Goal: Navigation & Orientation: Locate item on page

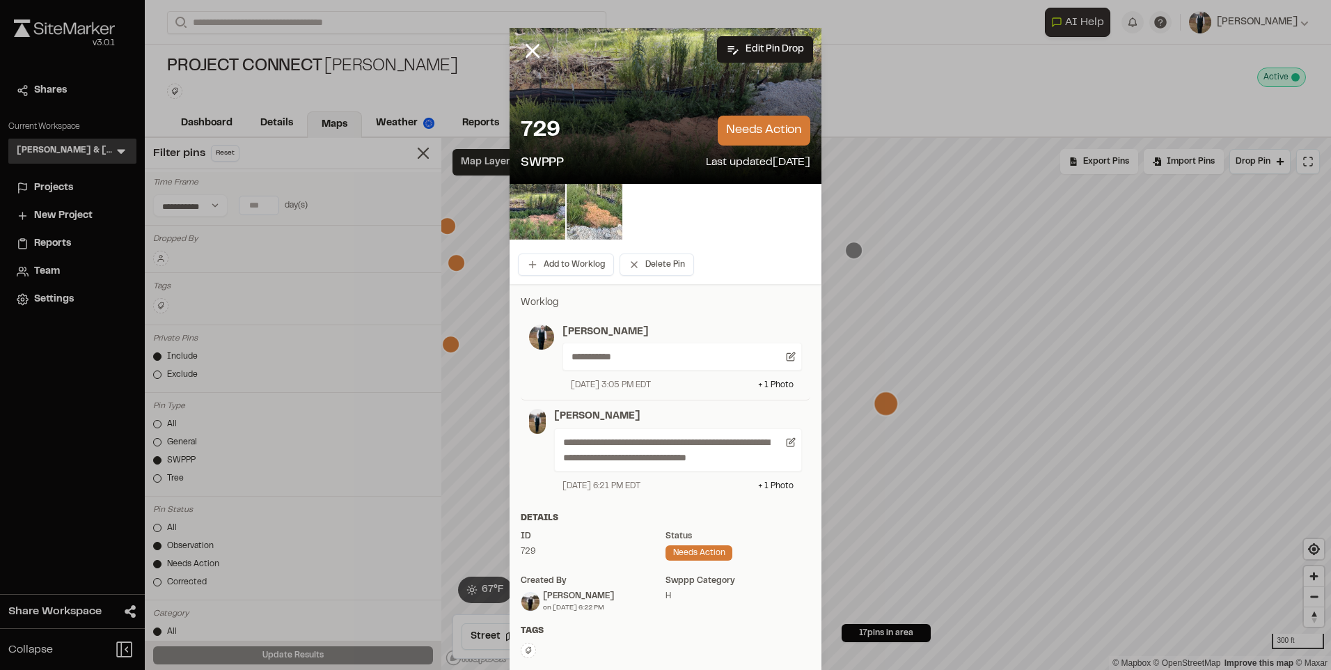
click at [593, 214] on img at bounding box center [595, 212] width 56 height 56
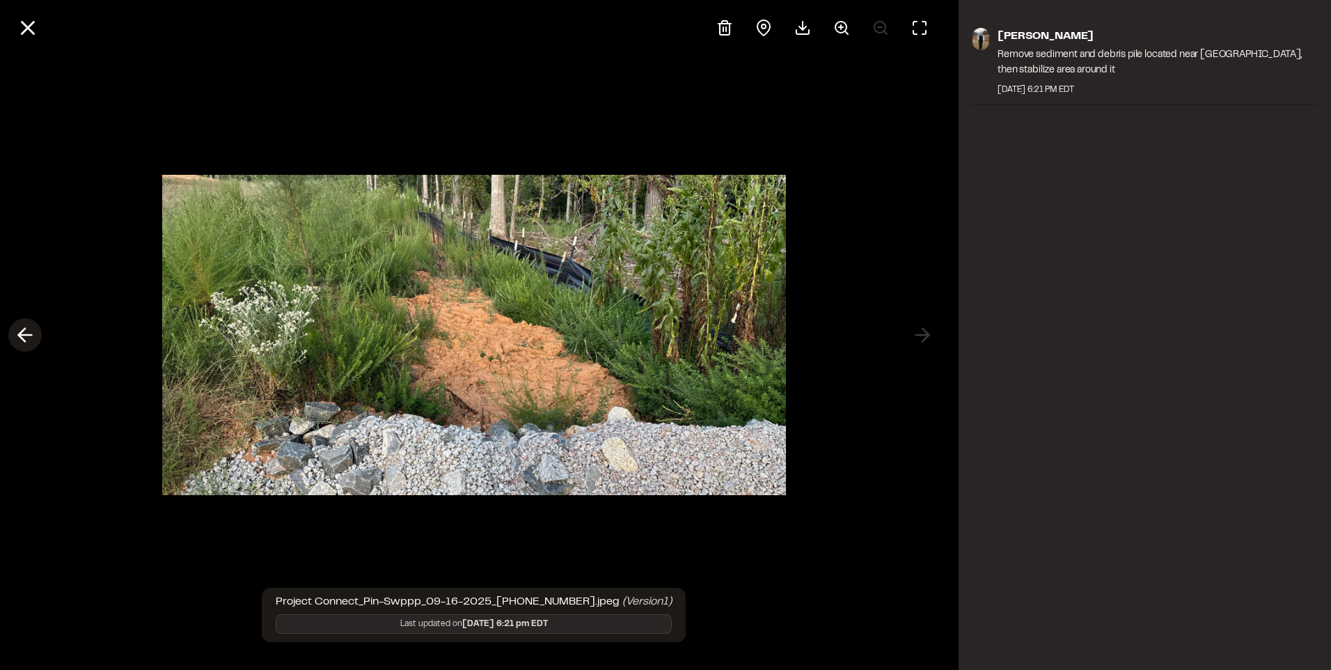
click at [26, 340] on icon at bounding box center [25, 335] width 22 height 24
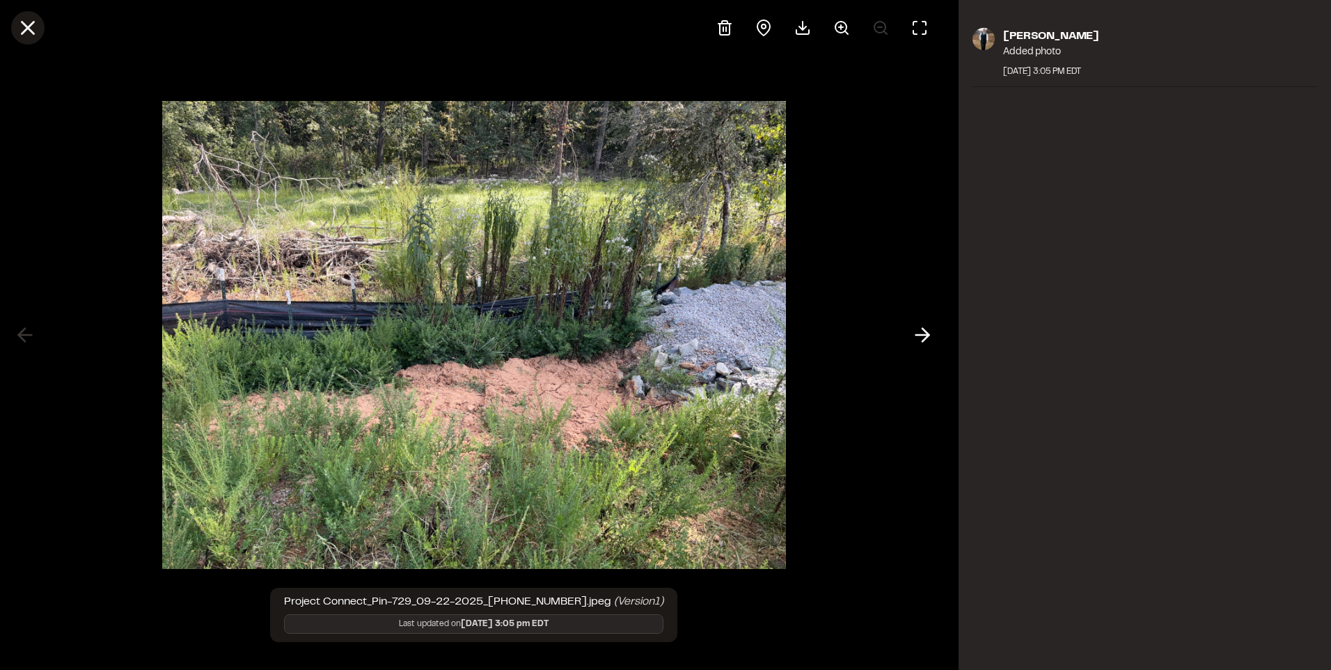
click at [29, 27] on line at bounding box center [28, 28] width 12 height 12
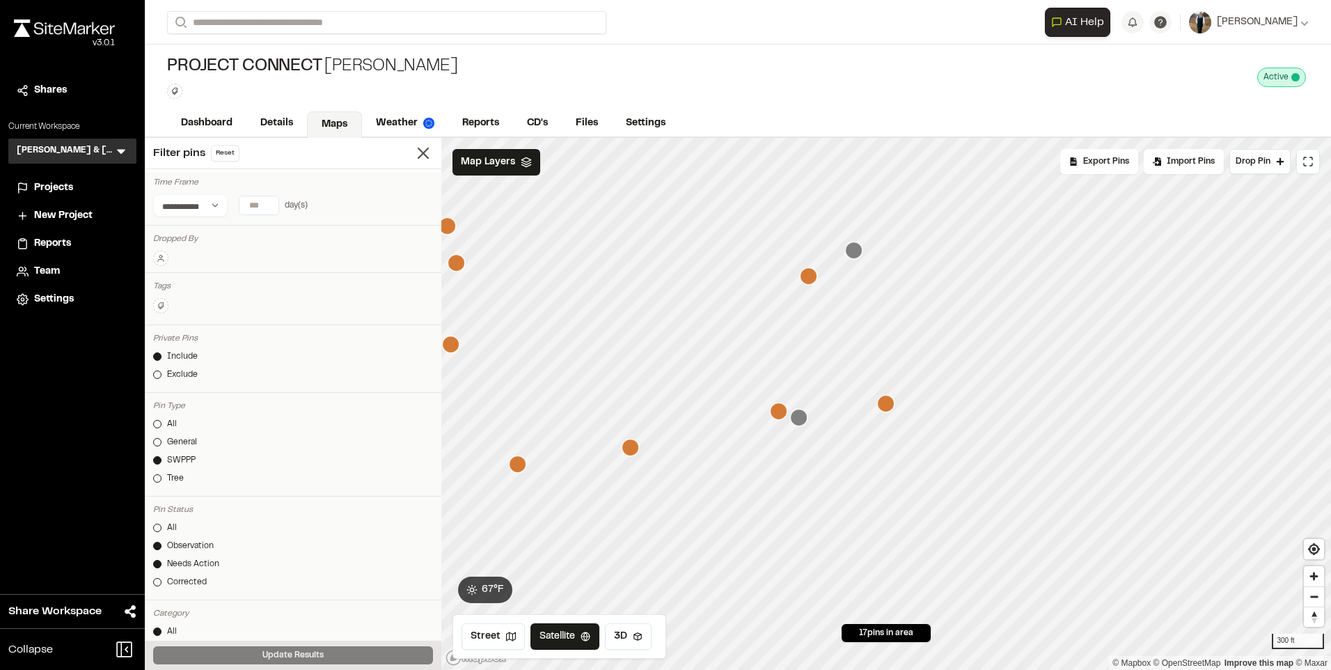
click at [779, 418] on icon "Map marker" at bounding box center [778, 410] width 17 height 17
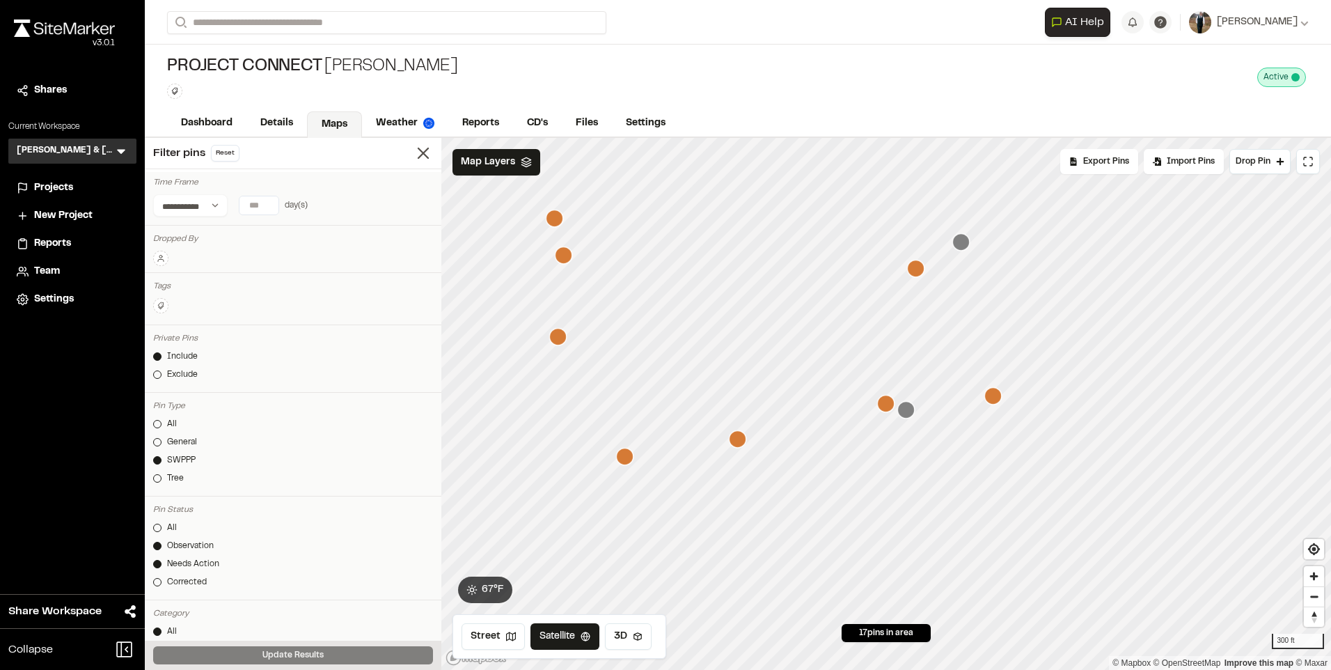
click at [746, 443] on icon "Map marker" at bounding box center [738, 439] width 18 height 18
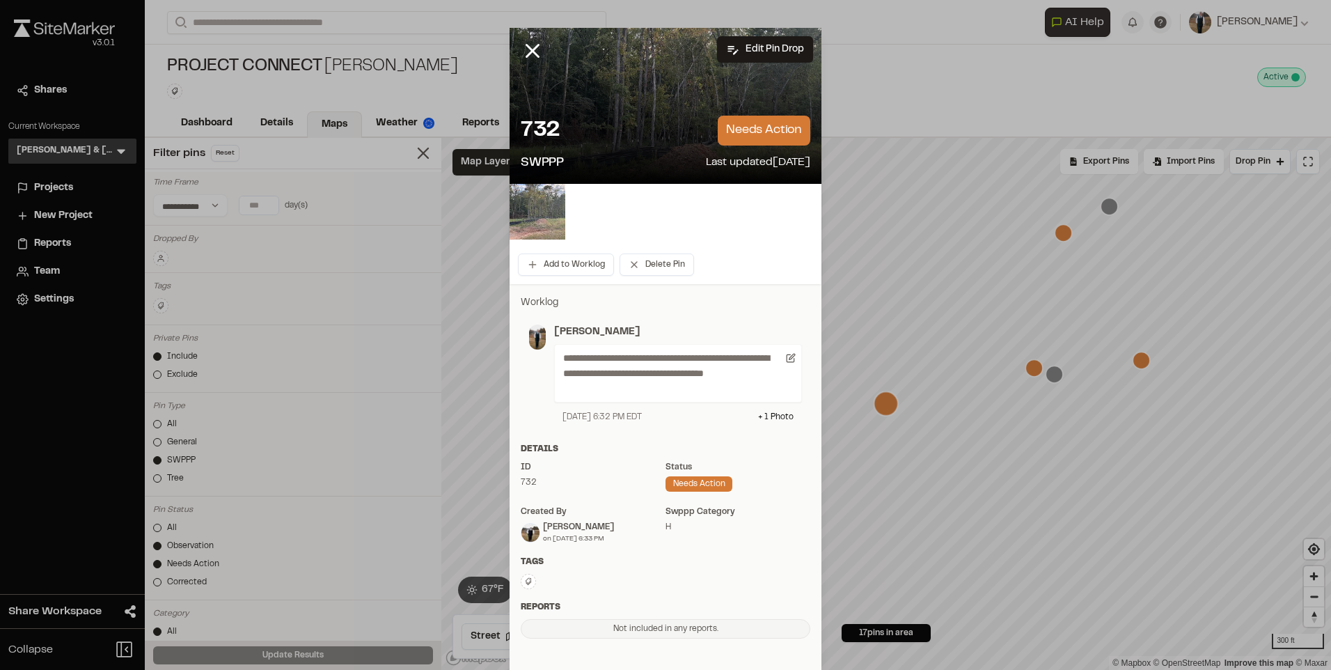
click at [535, 219] on img at bounding box center [538, 212] width 56 height 56
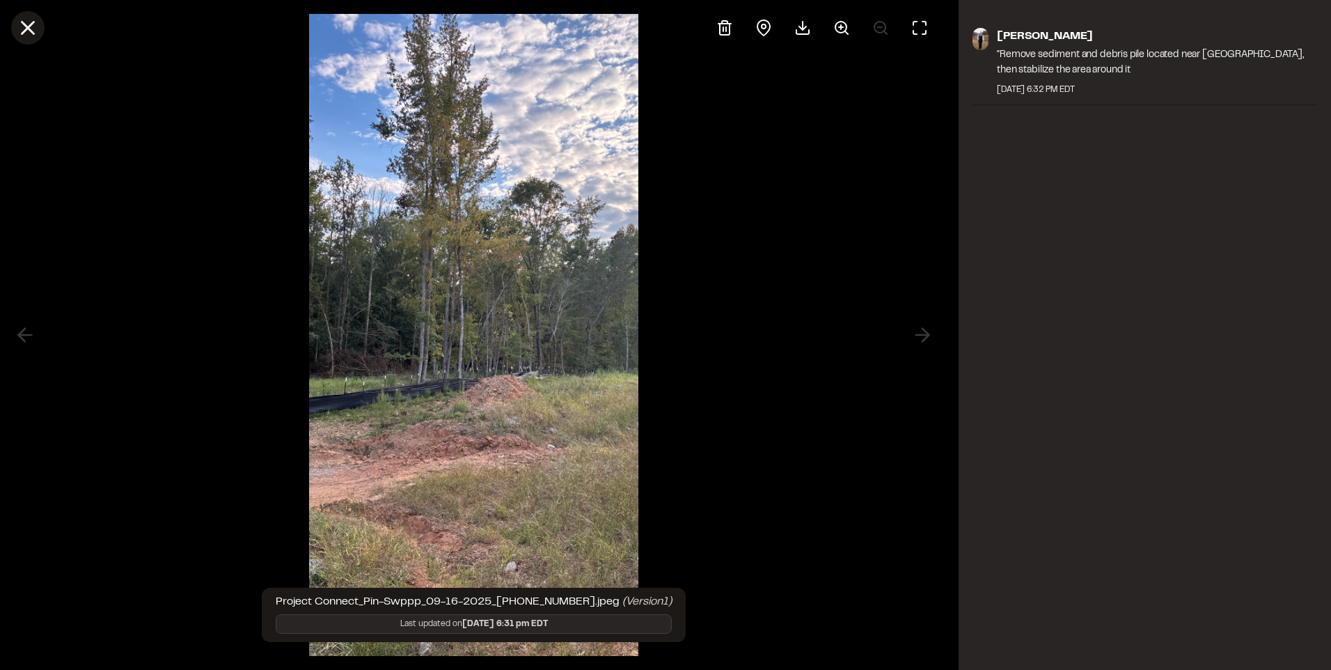
click at [27, 28] on line at bounding box center [28, 28] width 12 height 12
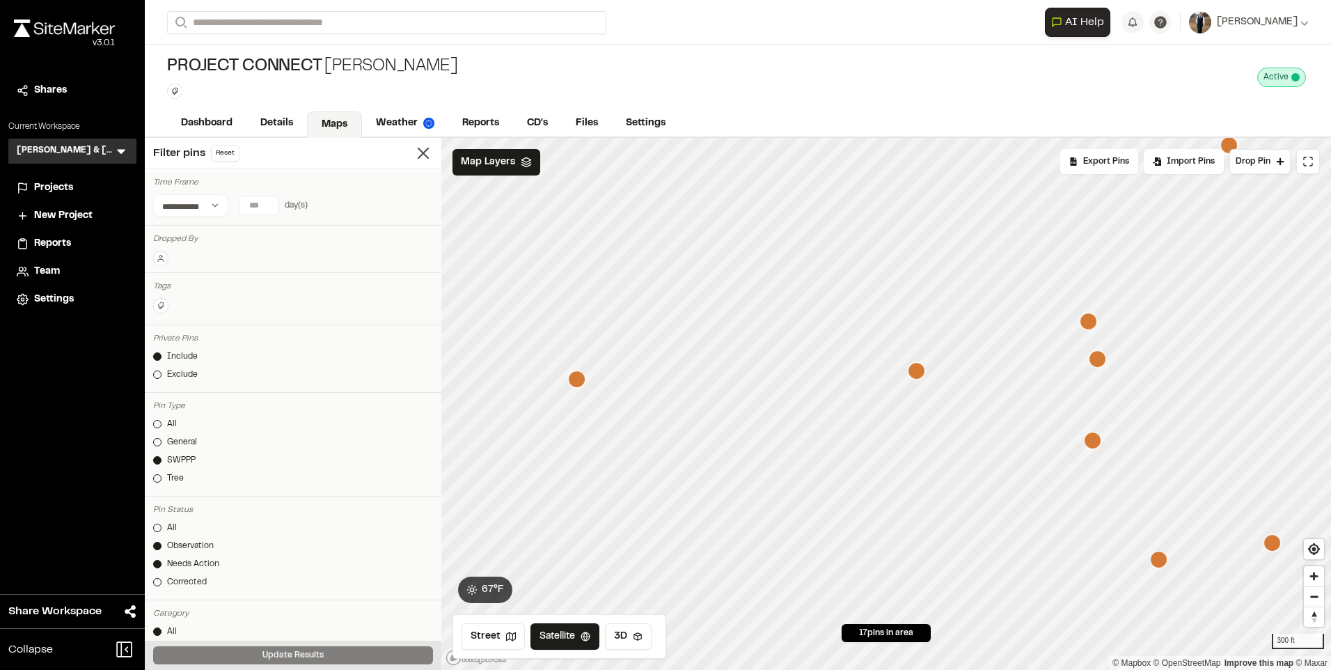
click at [580, 385] on icon "Map marker" at bounding box center [576, 378] width 17 height 17
click at [950, 398] on div "300 ft © Mapbox © OpenStreetMap Improve this map © Maxar" at bounding box center [886, 404] width 890 height 532
click at [1232, 404] on icon "Map marker" at bounding box center [1227, 395] width 18 height 18
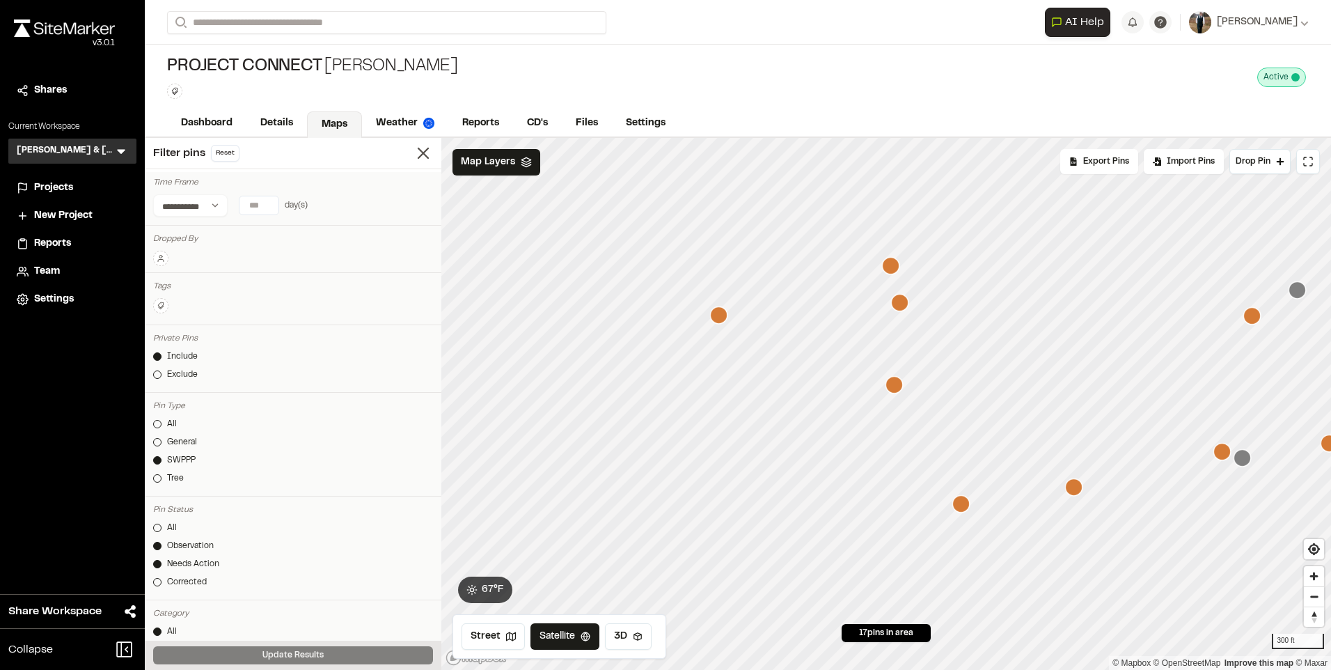
click at [966, 509] on icon "Map marker" at bounding box center [960, 503] width 17 height 17
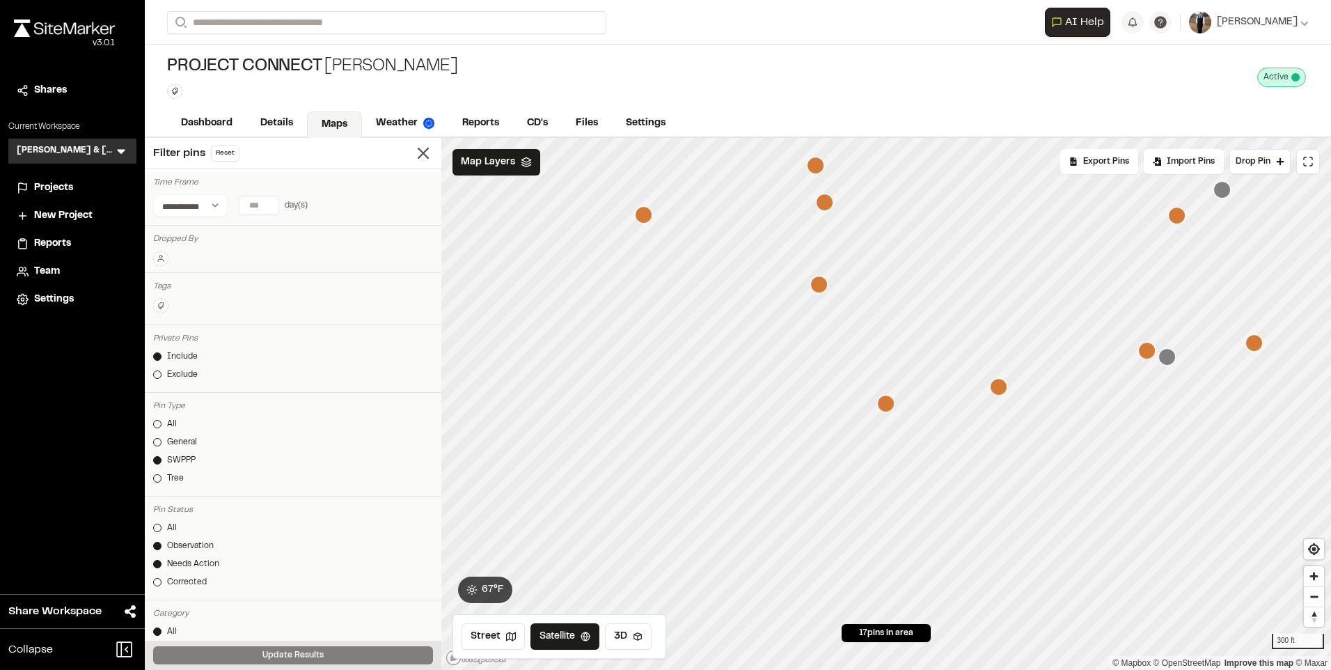
click at [1173, 217] on icon "Map marker" at bounding box center [1176, 215] width 17 height 17
click at [721, 339] on icon "Map marker" at bounding box center [721, 335] width 17 height 17
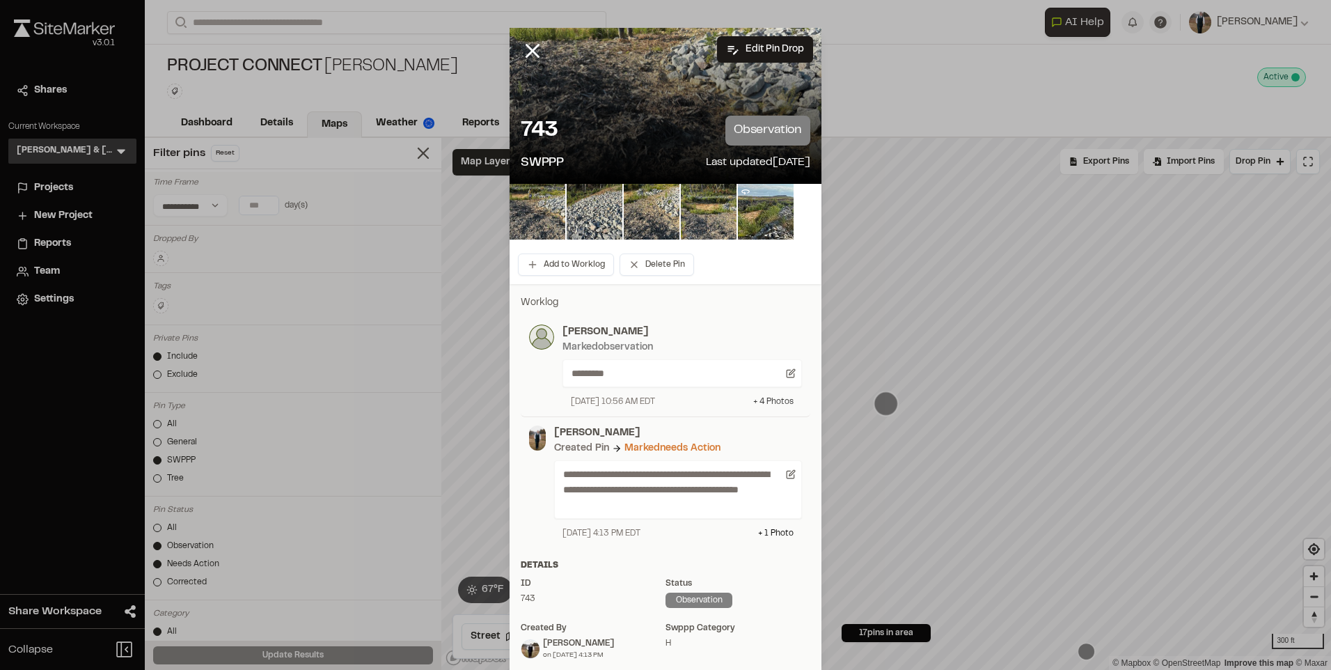
click at [756, 399] on div "+ 4 Photo s" at bounding box center [773, 401] width 40 height 13
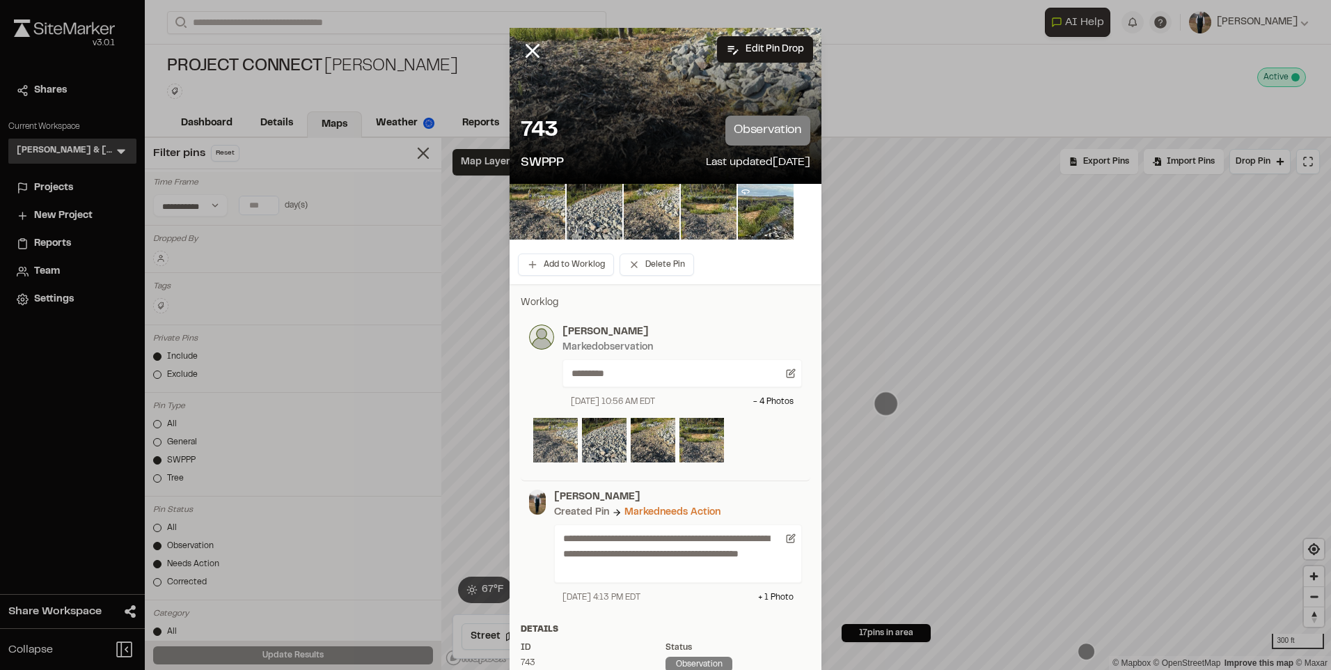
click at [553, 424] on img at bounding box center [555, 440] width 45 height 45
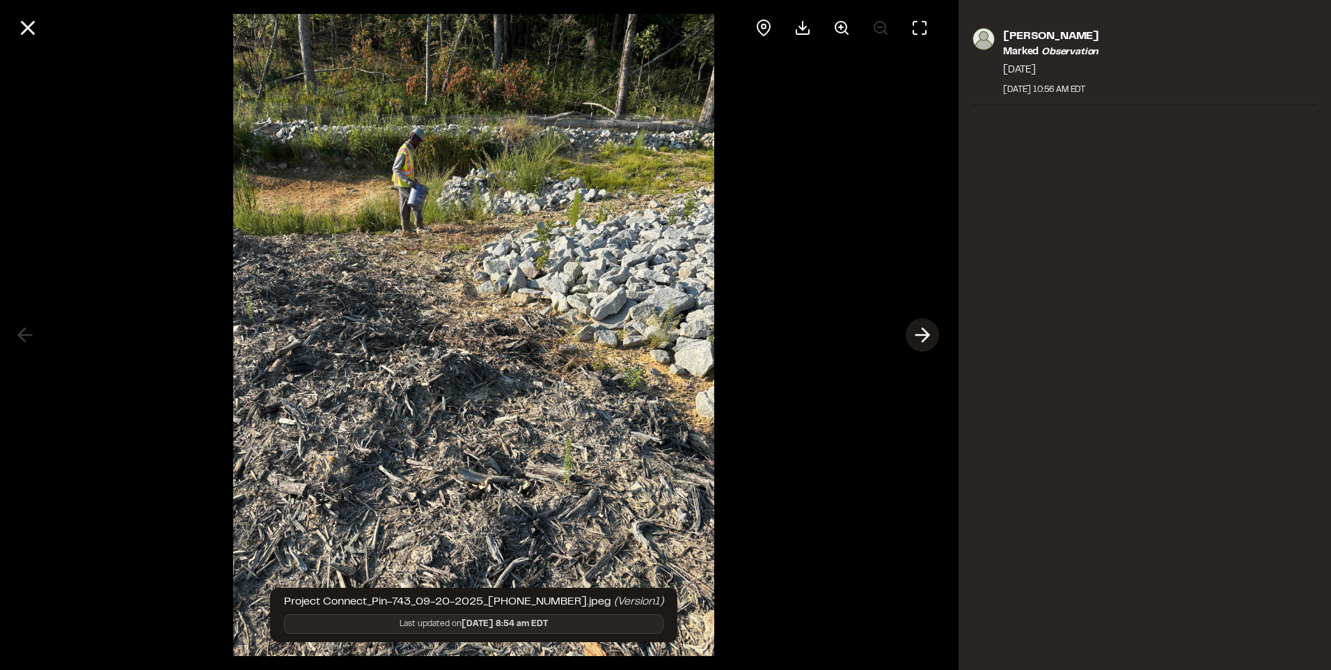
click at [931, 329] on icon at bounding box center [922, 335] width 22 height 24
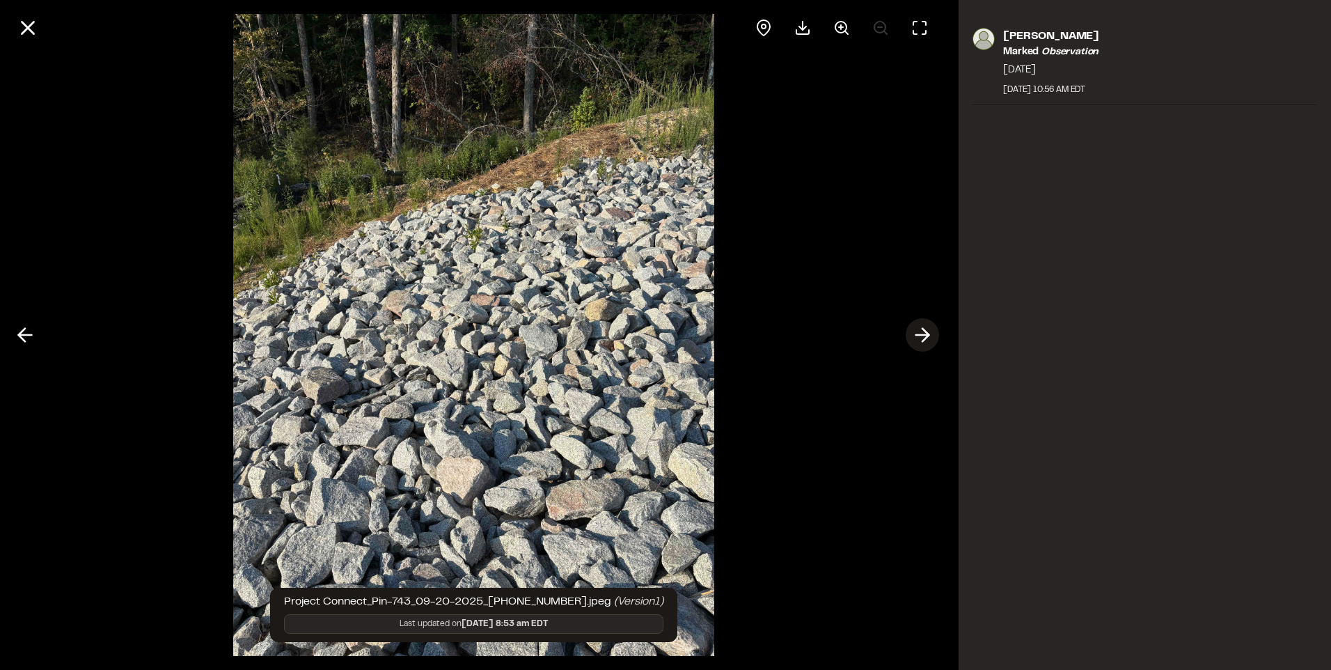
click at [931, 329] on icon at bounding box center [922, 335] width 22 height 24
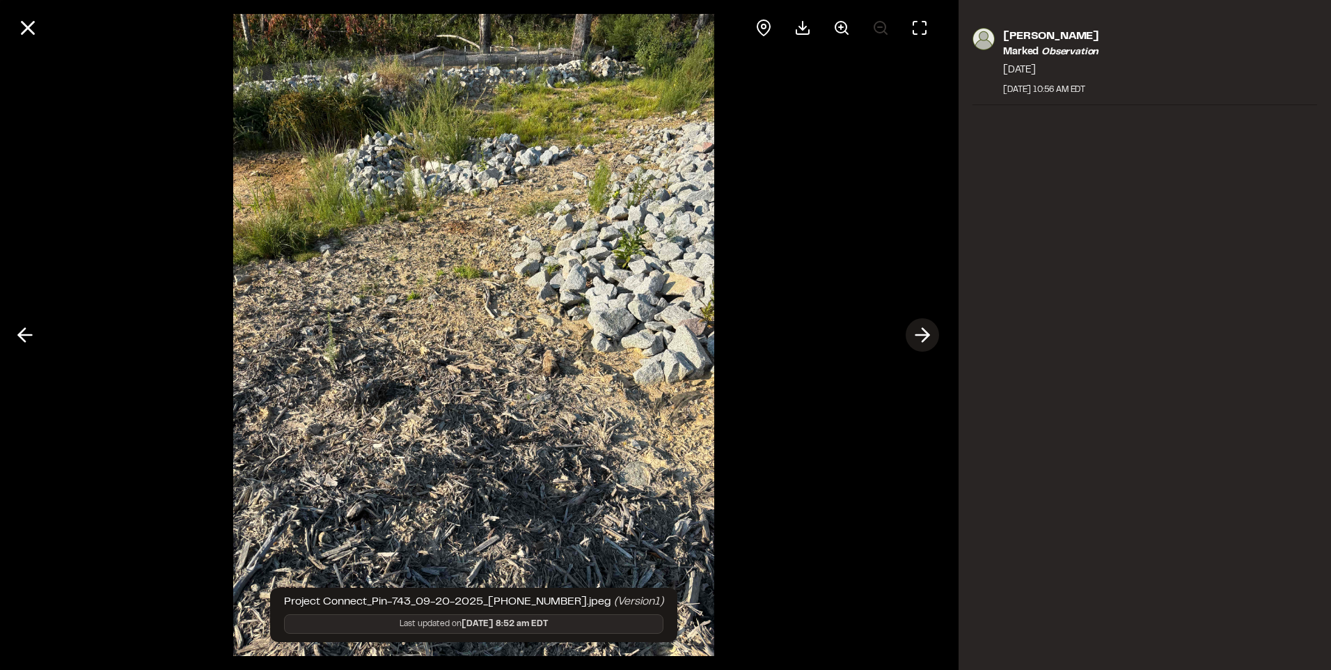
click at [931, 329] on icon at bounding box center [922, 335] width 22 height 24
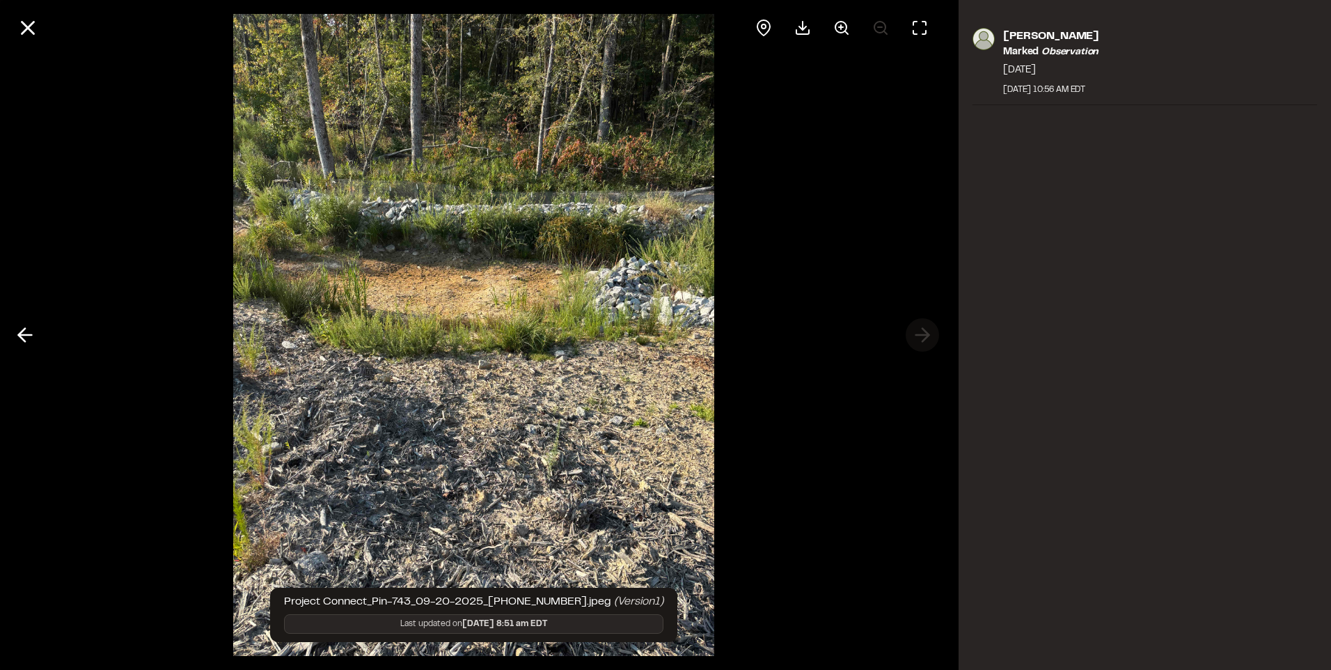
click at [931, 329] on div at bounding box center [473, 335] width 947 height 670
click at [30, 333] on icon at bounding box center [25, 335] width 22 height 24
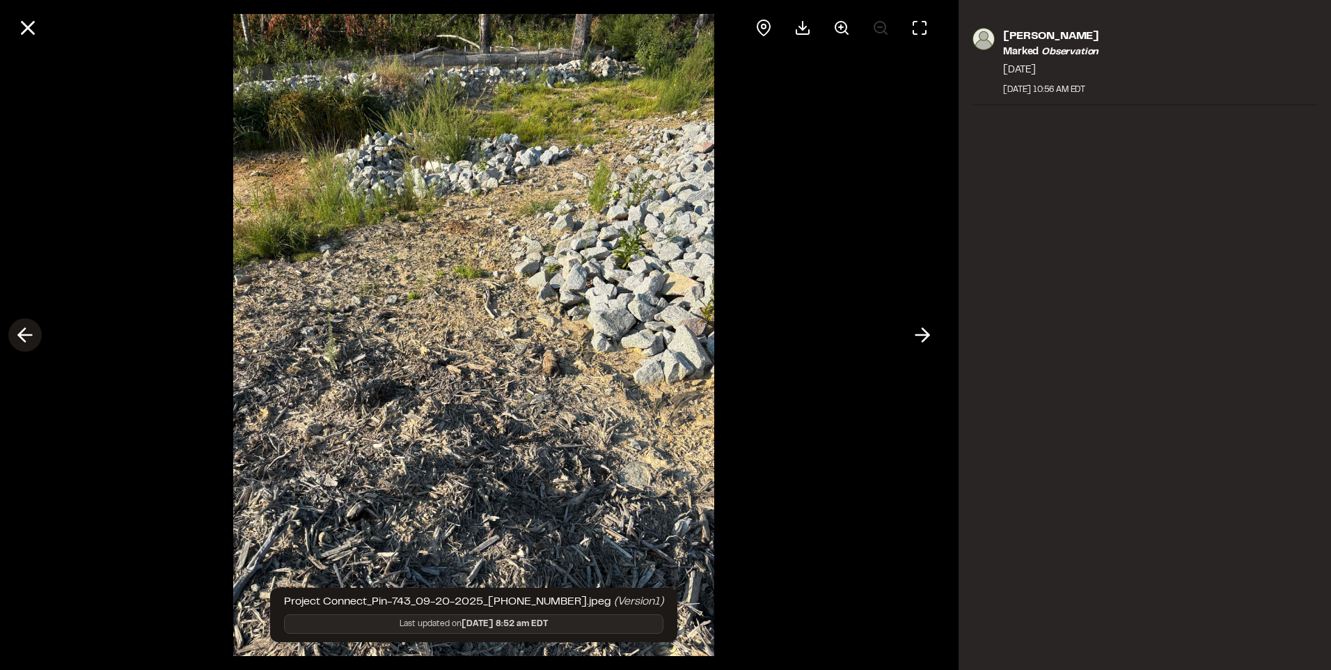
click at [30, 333] on icon at bounding box center [25, 335] width 22 height 24
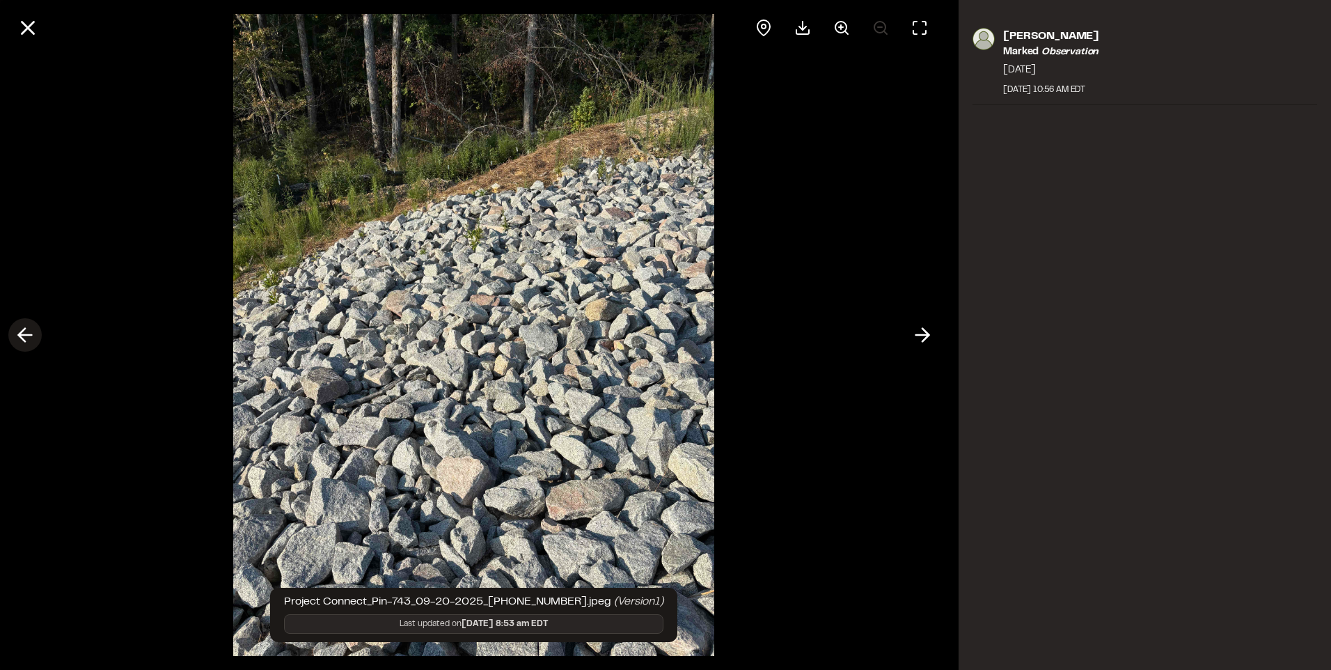
click at [30, 333] on icon at bounding box center [25, 335] width 22 height 24
